Goal: Task Accomplishment & Management: Use online tool/utility

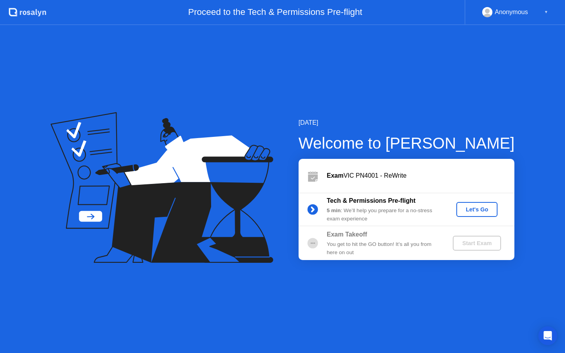
click at [475, 208] on div "Let's Go" at bounding box center [477, 209] width 35 height 6
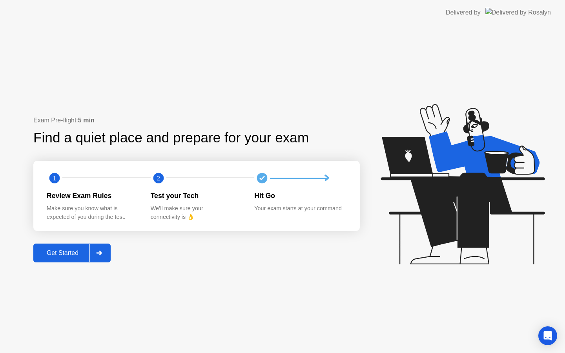
click at [51, 258] on button "Get Started" at bounding box center [71, 253] width 77 height 19
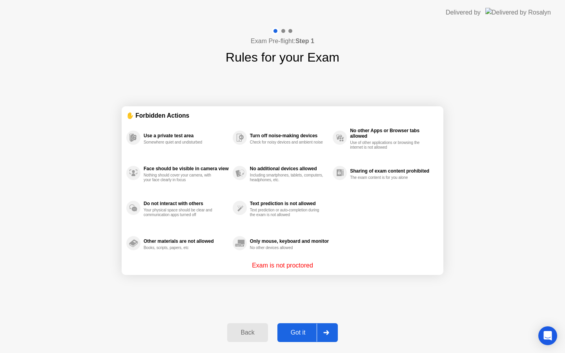
click at [291, 331] on div "Got it" at bounding box center [298, 332] width 37 height 7
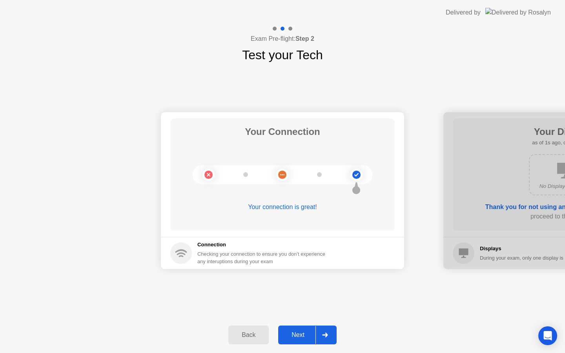
click at [306, 333] on div "Next" at bounding box center [298, 335] width 35 height 7
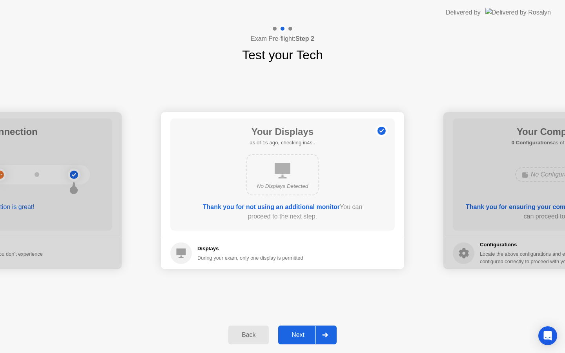
click at [306, 333] on div "Next" at bounding box center [298, 335] width 35 height 7
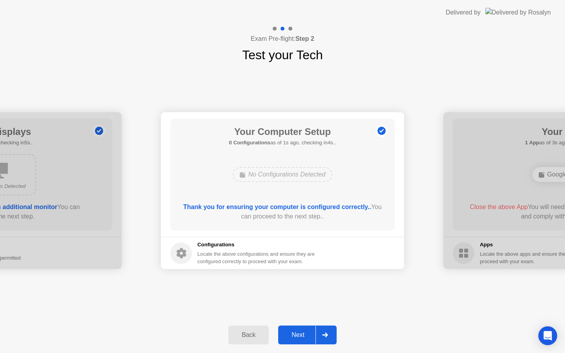
click at [306, 333] on div "Next" at bounding box center [298, 335] width 35 height 7
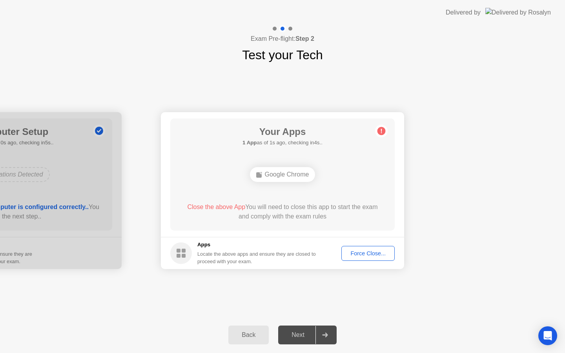
click at [374, 253] on div "Force Close..." at bounding box center [368, 253] width 48 height 6
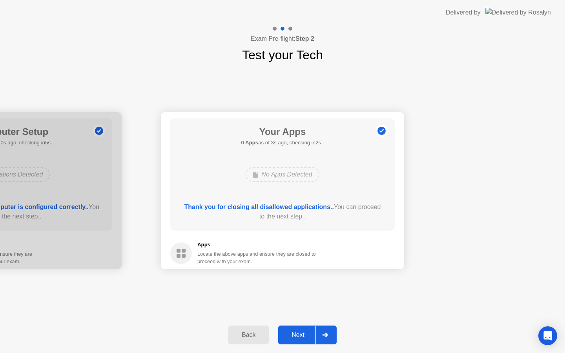
click at [294, 333] on div "Next" at bounding box center [298, 335] width 35 height 7
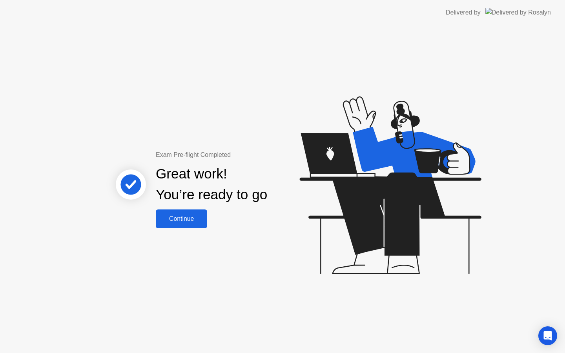
click at [178, 225] on button "Continue" at bounding box center [181, 219] width 51 height 19
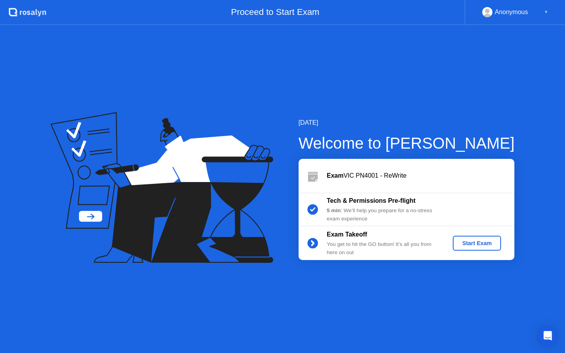
click at [477, 243] on div "Start Exam" at bounding box center [477, 243] width 42 height 6
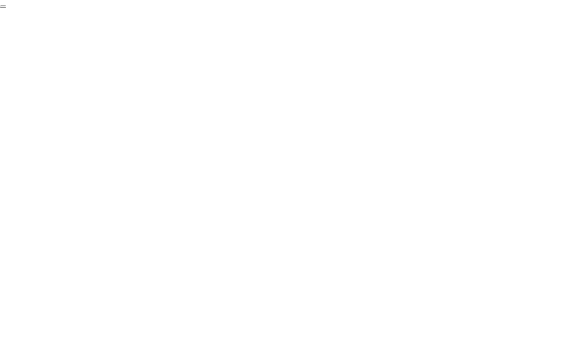
click div "End Proctoring Session"
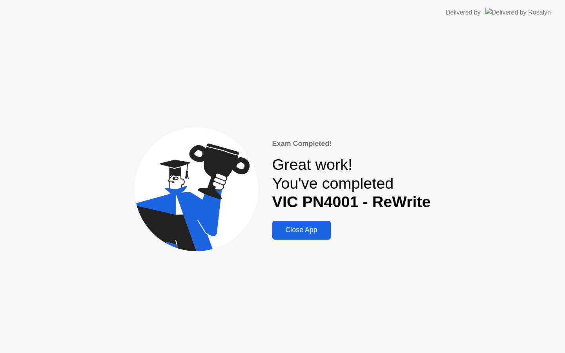
click at [304, 234] on div "Close App" at bounding box center [302, 230] width 54 height 8
